Goal: Information Seeking & Learning: Learn about a topic

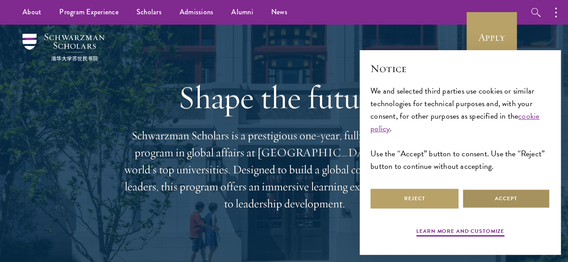
click at [497, 189] on button "Accept" at bounding box center [506, 199] width 88 height 20
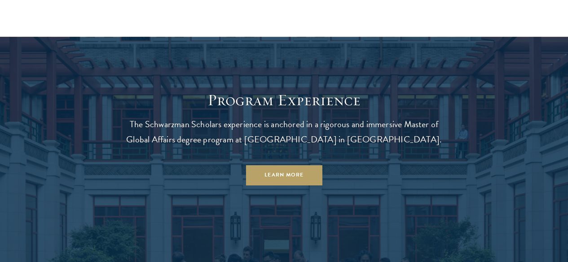
scroll to position [657, 0]
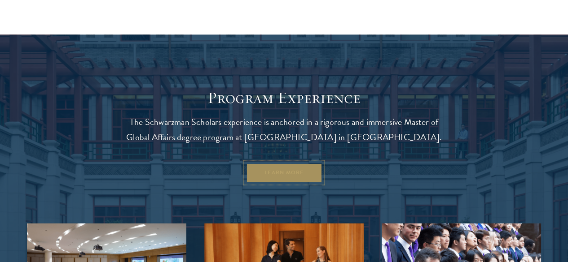
click at [284, 183] on link "Learn More" at bounding box center [283, 173] width 77 height 20
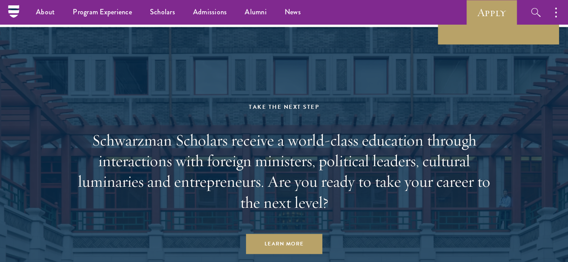
scroll to position [4420, 0]
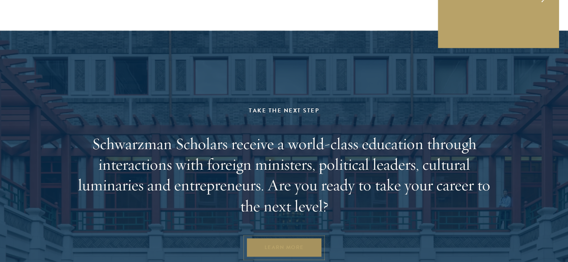
click at [294, 238] on link "Learn More" at bounding box center [283, 248] width 77 height 20
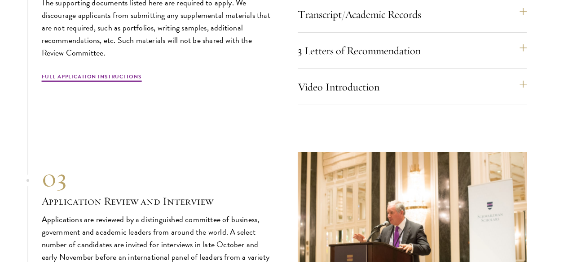
scroll to position [3055, 0]
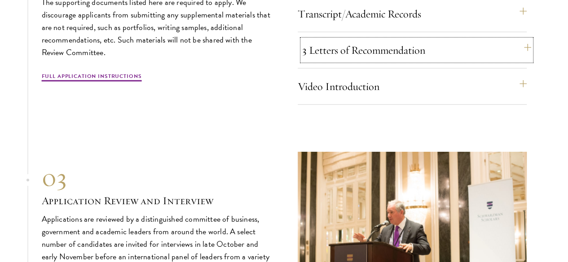
click at [520, 61] on button "3 Letters of Recommendation" at bounding box center [416, 50] width 229 height 22
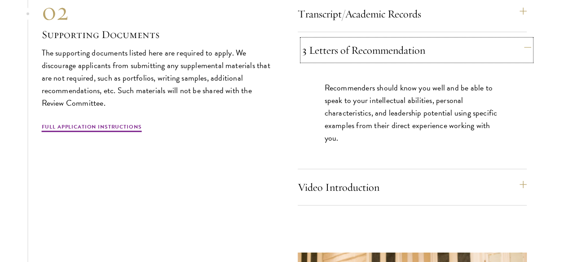
click at [521, 61] on button "3 Letters of Recommendation" at bounding box center [416, 50] width 229 height 22
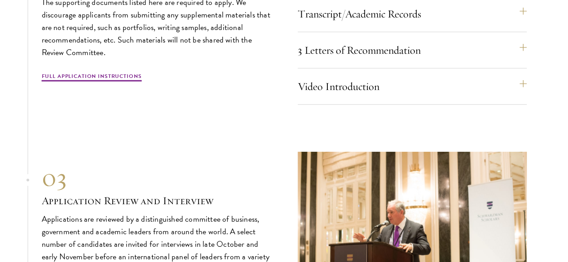
click at [544, 175] on section "01 Online Application 01 Online Application The application must be completed o…" at bounding box center [284, 36] width 568 height 574
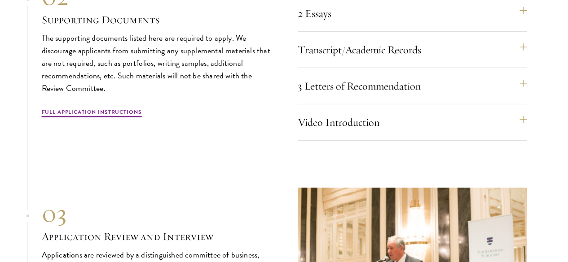
scroll to position [3021, 0]
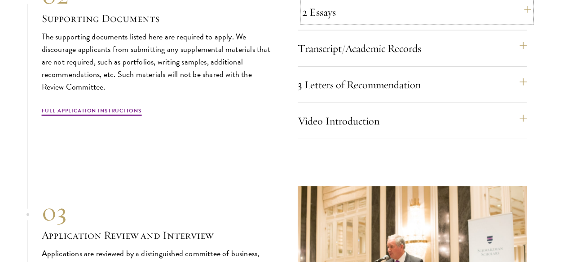
click at [519, 23] on button "2 Essays" at bounding box center [416, 12] width 229 height 22
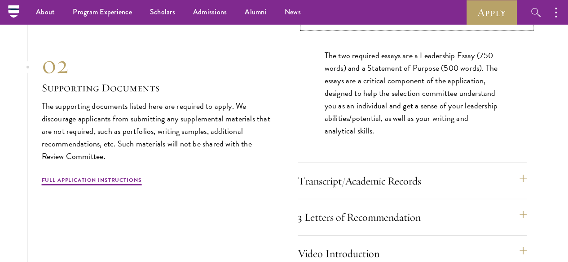
scroll to position [3016, 0]
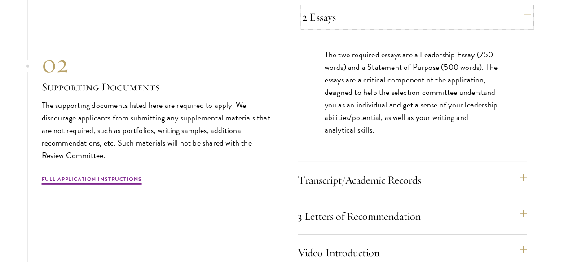
click at [519, 28] on button "2 Essays" at bounding box center [416, 17] width 229 height 22
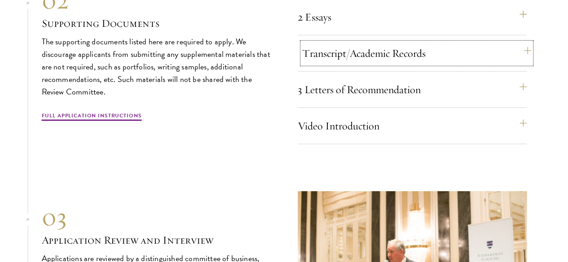
click at [516, 64] on button "Transcript/Academic Records" at bounding box center [416, 54] width 229 height 22
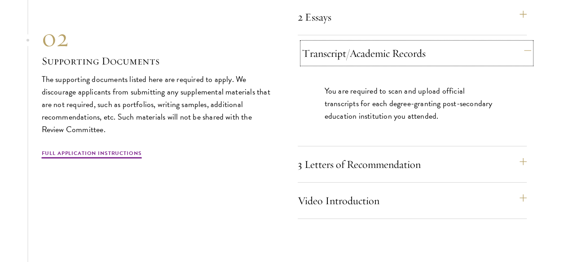
click at [526, 64] on button "Transcript/Academic Records" at bounding box center [416, 54] width 229 height 22
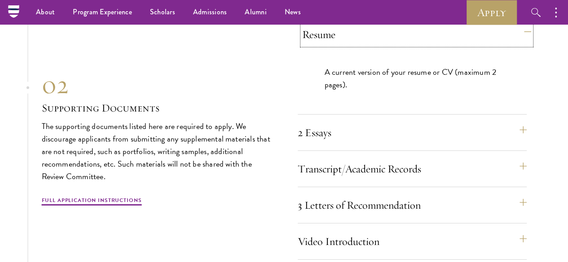
scroll to position [2958, 0]
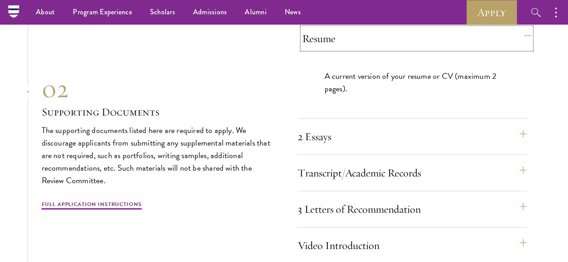
click at [518, 49] on button "Resume" at bounding box center [416, 39] width 229 height 22
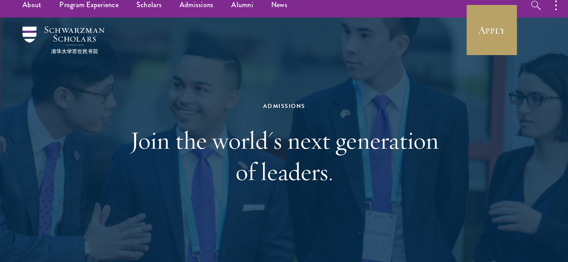
scroll to position [0, 0]
